Goal: Task Accomplishment & Management: Manage account settings

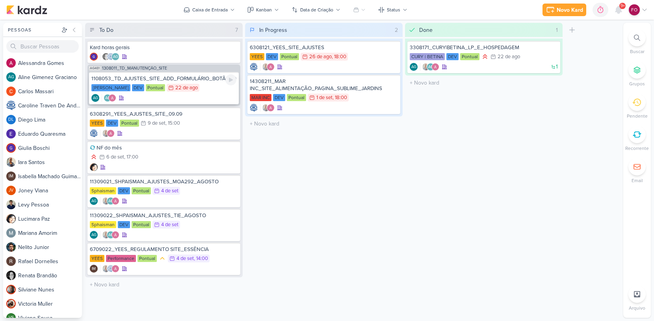
click at [208, 74] on div "1108053_TD_AJUSTES_SITE_ADD_FORMULÁRIO_BOTÃO_DOWNLOAD [PERSON_NAME] DEV Pontual…" at bounding box center [164, 88] width 150 height 32
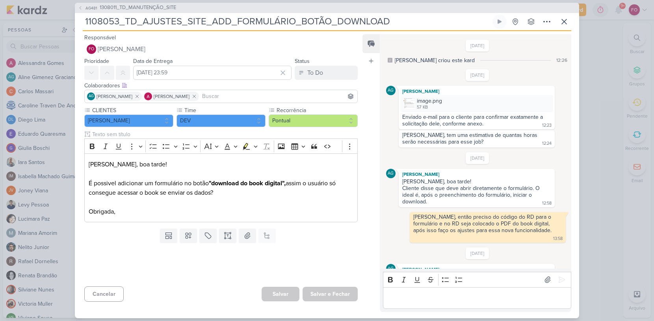
scroll to position [210, 0]
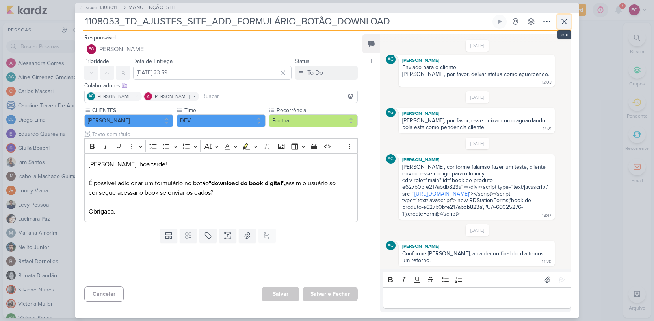
click at [563, 20] on icon at bounding box center [563, 21] width 9 height 9
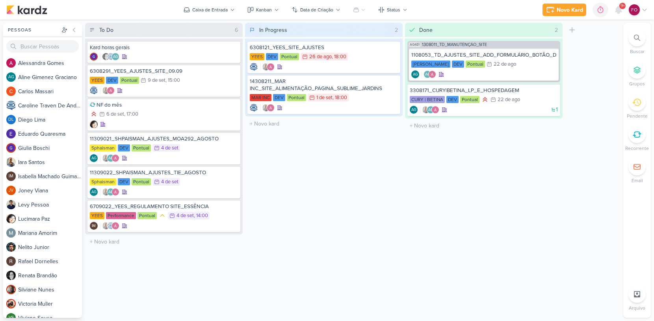
click at [641, 11] on icon at bounding box center [644, 10] width 6 height 6
click at [604, 56] on link "Configurações" at bounding box center [591, 53] width 117 height 13
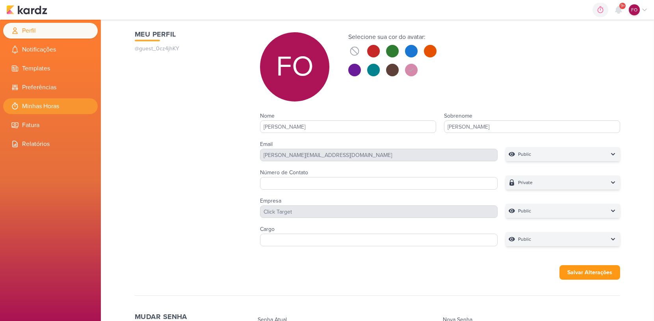
click at [46, 107] on li "Minhas Horas" at bounding box center [50, 106] width 95 height 16
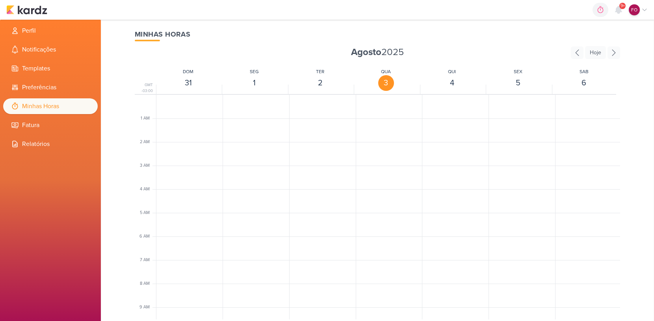
scroll to position [186, 0]
click at [582, 51] on icon at bounding box center [577, 52] width 13 height 13
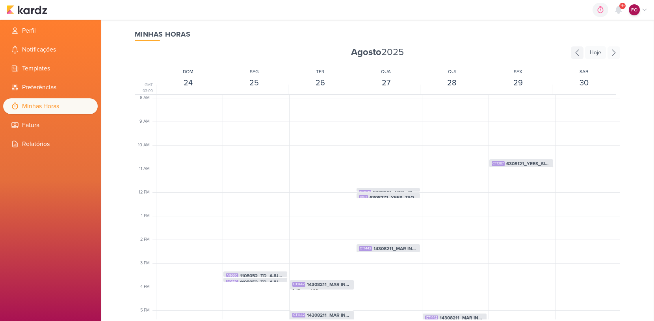
click at [582, 51] on icon at bounding box center [577, 52] width 13 height 13
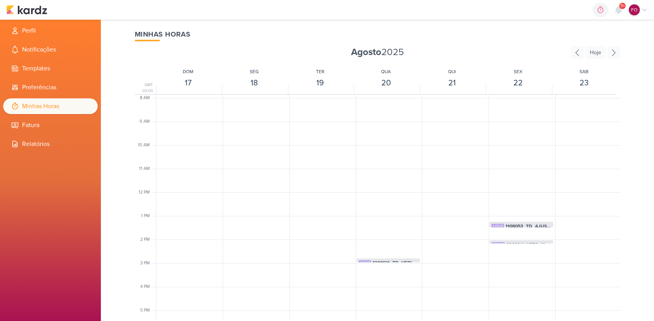
scroll to position [201, 0]
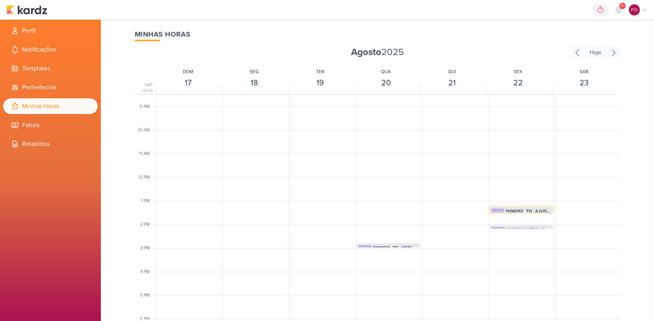
click at [527, 209] on span "1108053_TD_AJUSTES_SITE_ADD_FORMULÁRIO_BOTÃO_DOWNLOAD" at bounding box center [527, 211] width 45 height 7
select select "pm"
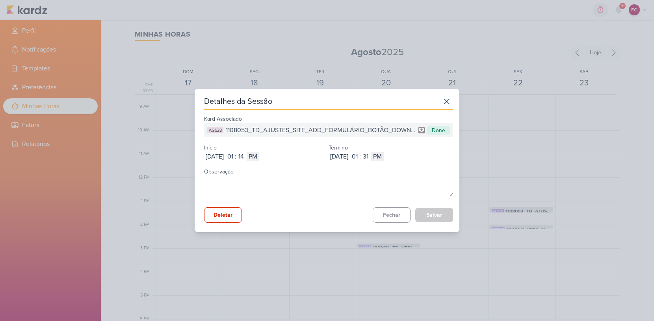
click at [299, 129] on span "1108053_TD_AJUSTES_SITE_ADD_FORMULÁRIO_BOTÃO_DOWNLOAD" at bounding box center [320, 130] width 189 height 9
copy span "1108053_TD_AJUSTES_SITE_ADD_FORMULÁRIO_BOTÃO_DOWNLOAD"
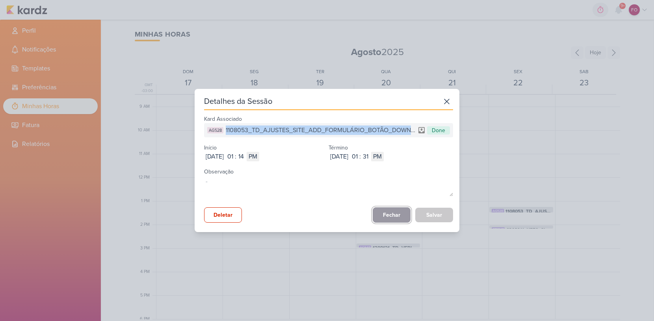
click at [387, 214] on button "Fechar" at bounding box center [392, 215] width 38 height 15
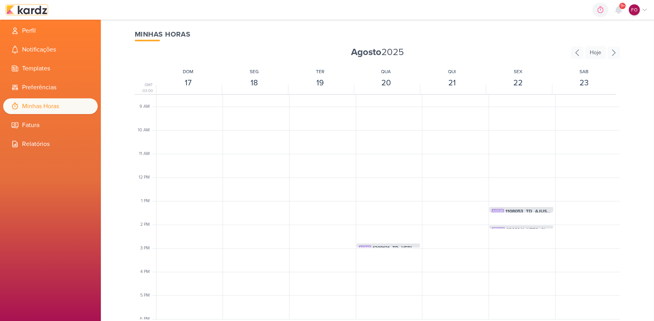
click at [33, 10] on img at bounding box center [26, 9] width 41 height 9
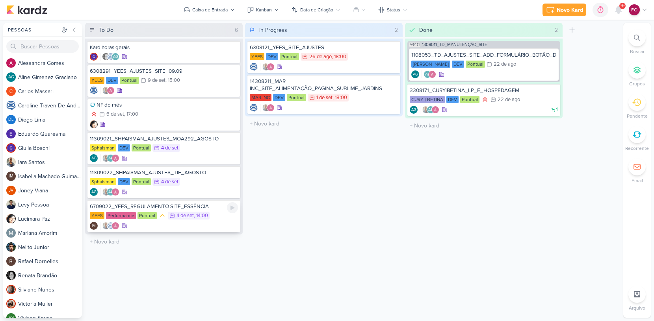
click at [191, 225] on div "IM" at bounding box center [164, 226] width 148 height 8
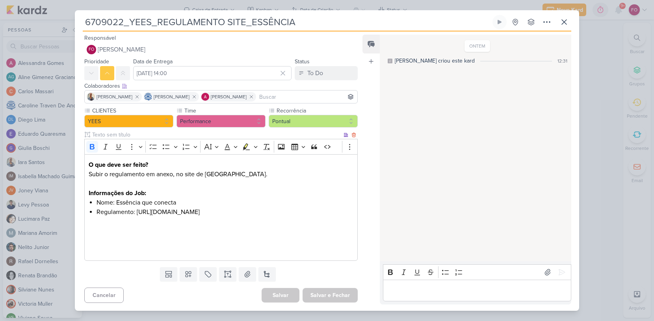
click at [231, 217] on li "Regulamento: https://drive.google.com/drive/folders/1Rs456NYaLkjAqpmxtGB6__105L…" at bounding box center [225, 212] width 257 height 9
click at [317, 216] on li "Regulamento: https://drive.google.com/drive/folders/1Rs456NYaLkjAqpmxtGB6__105L…" at bounding box center [225, 212] width 257 height 9
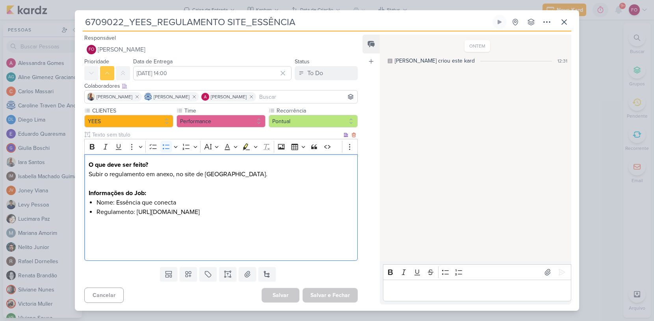
drag, startPoint x: 316, startPoint y: 218, endPoint x: 87, endPoint y: 219, distance: 228.9
click at [87, 219] on div "O que deve ser feito? Subir o regulamento em anexo, no site de YEES. Informaçõe…" at bounding box center [220, 207] width 273 height 107
copy li "https://drive.google.com/drive/folders/1Rs456NYaLkjAqpmxtGB6__105LZBHDL6"
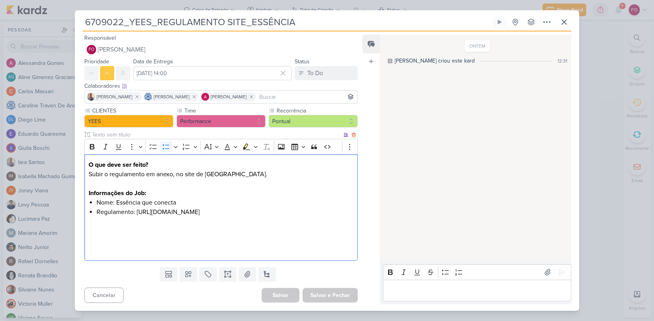
copy li "https://drive.google.com/drive/folders/1Rs456NYaLkjAqpmxtGB6__105LZBHDL6"
click at [566, 17] on icon at bounding box center [563, 21] width 9 height 9
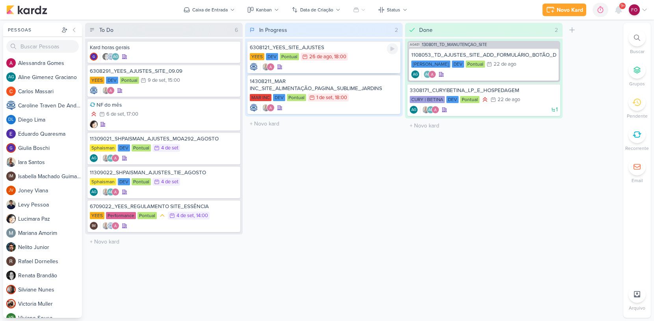
click at [359, 56] on div "YEES DEV Pontual 26/8 26 de ago , 18:00" at bounding box center [324, 57] width 148 height 9
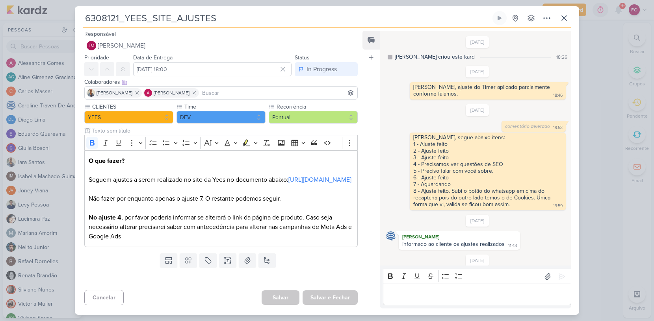
scroll to position [320, 0]
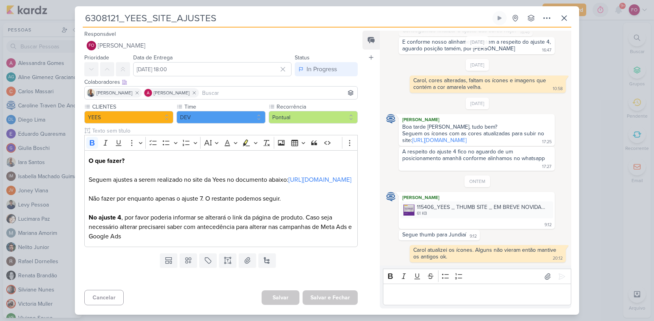
click at [428, 283] on div "Bold Italic Underline Strikethrough Bulleted List Numbered List" at bounding box center [476, 276] width 185 height 15
click at [423, 289] on div "Editor editing area: main" at bounding box center [477, 295] width 188 height 22
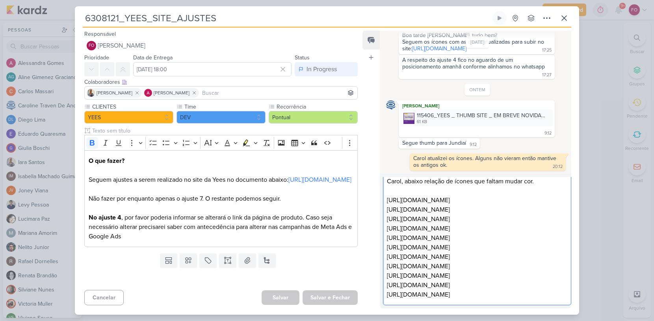
scroll to position [0, 0]
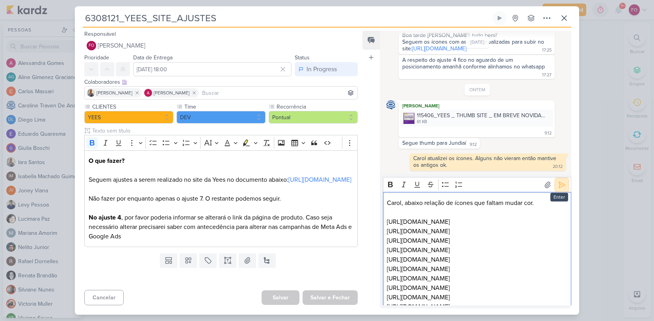
click at [558, 186] on icon at bounding box center [562, 185] width 8 height 8
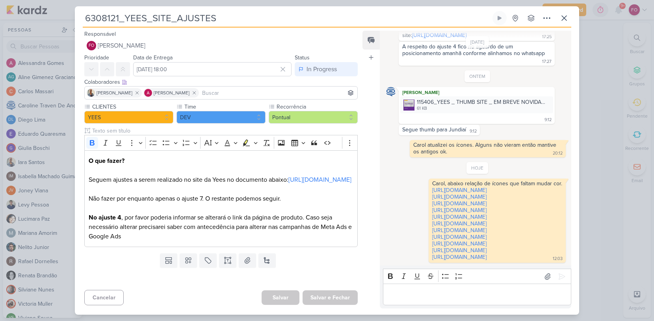
scroll to position [500, 0]
click at [566, 17] on icon at bounding box center [563, 17] width 9 height 9
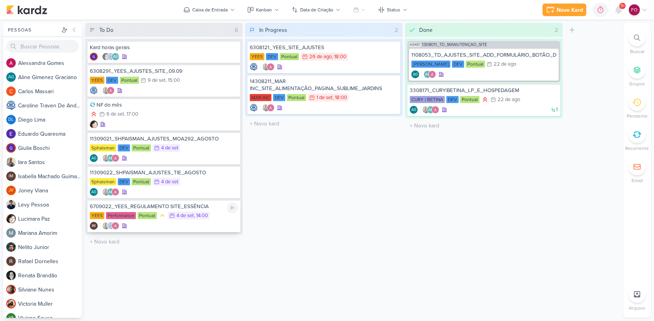
click at [216, 217] on div "YEES Performance Pontual 4/9 4 de set , 14:00" at bounding box center [164, 216] width 148 height 9
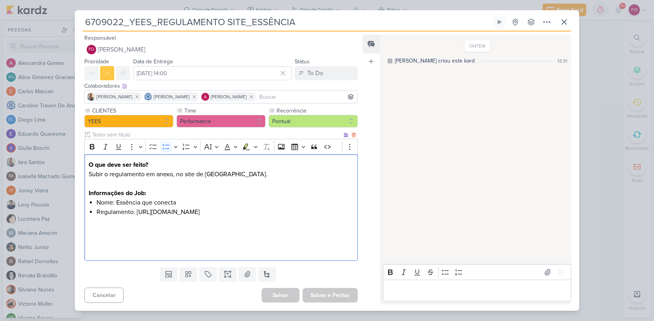
click at [205, 217] on li "Regulamento: https://drive.google.com/drive/folders/1Rs456NYaLkjAqpmxtGB6__105L…" at bounding box center [225, 212] width 257 height 9
click at [180, 217] on li "Regulamento: https://drive.google.com/drive/folders/1Rs456NYaLkjAqpmxtGB6__105L…" at bounding box center [225, 212] width 257 height 9
drag, startPoint x: 97, startPoint y: 219, endPoint x: 327, endPoint y: 220, distance: 230.8
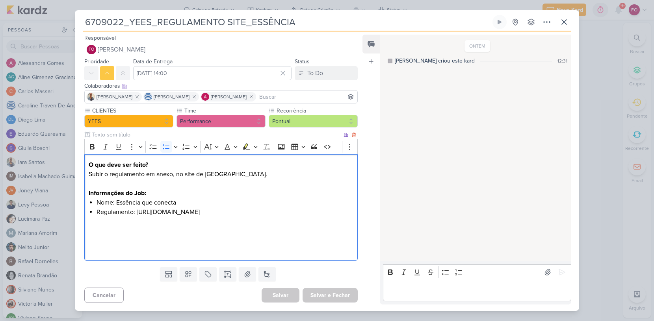
click at [327, 217] on li "Regulamento: https://drive.google.com/drive/folders/1Rs456NYaLkjAqpmxtGB6__105L…" at bounding box center [225, 212] width 257 height 9
copy li "https://drive.google.com/drive/folders/1Rs456NYaLkjAqpmxtGB6__105LZBHDL6"
